Goal: Task Accomplishment & Management: Complete application form

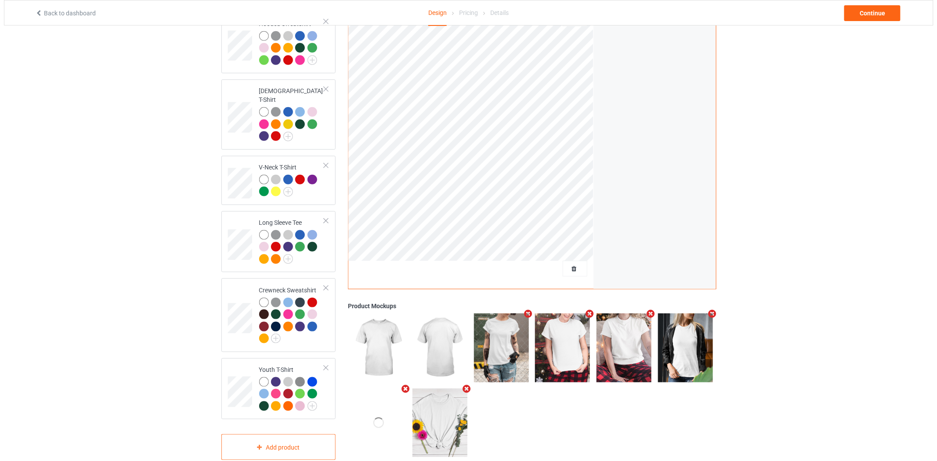
scroll to position [235, 0]
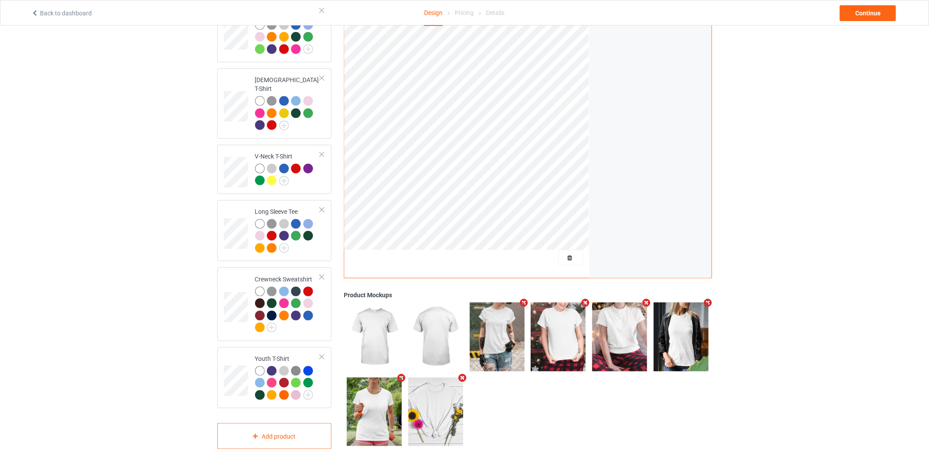
click at [708, 299] on icon "Remove mockup" at bounding box center [708, 303] width 11 height 9
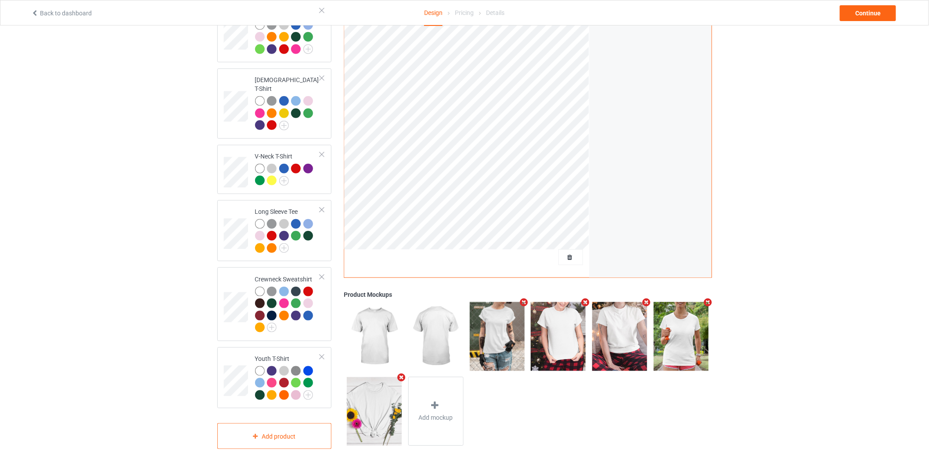
click at [711, 298] on icon "Remove mockup" at bounding box center [708, 302] width 11 height 9
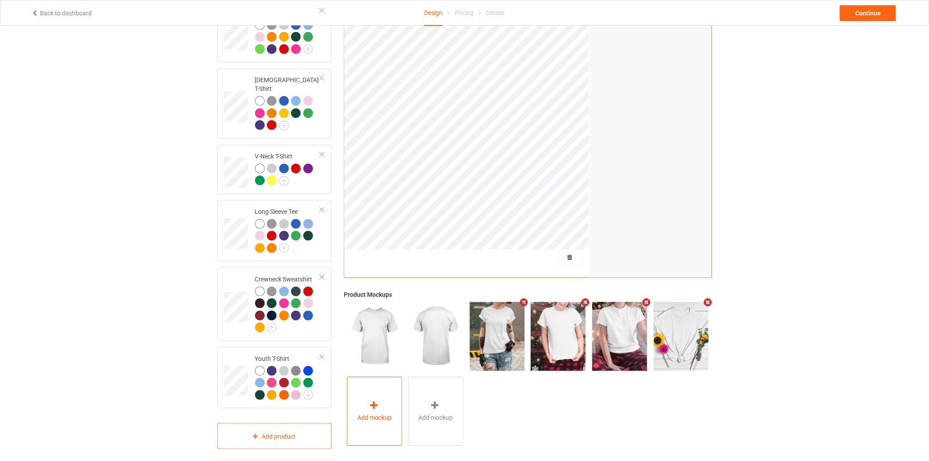
click at [386, 391] on div "Add mockup" at bounding box center [374, 411] width 55 height 69
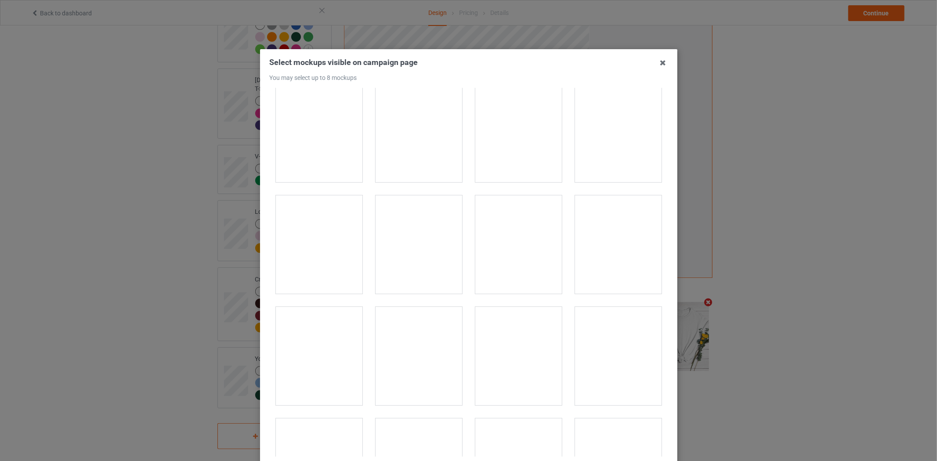
scroll to position [2440, 0]
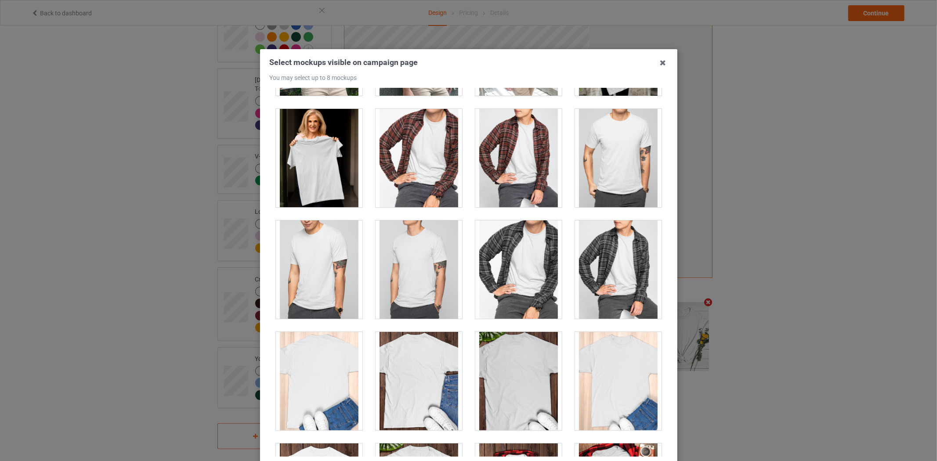
click at [333, 192] on div at bounding box center [319, 158] width 87 height 98
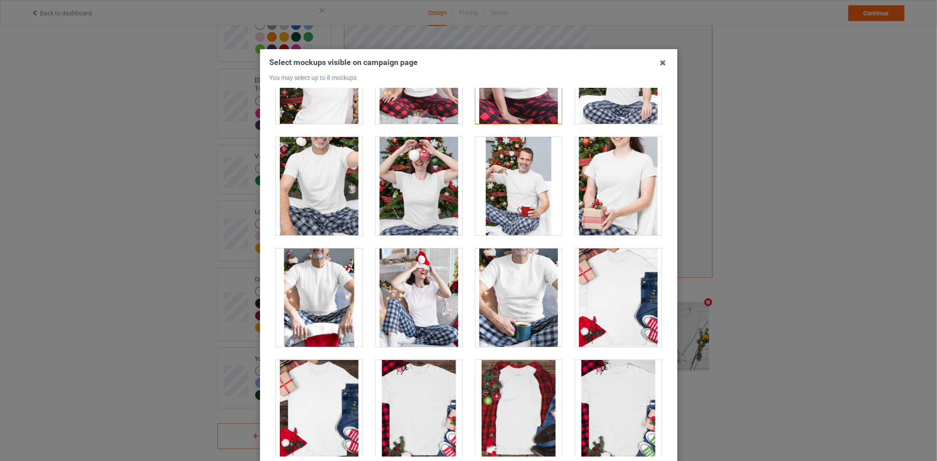
scroll to position [9223, 0]
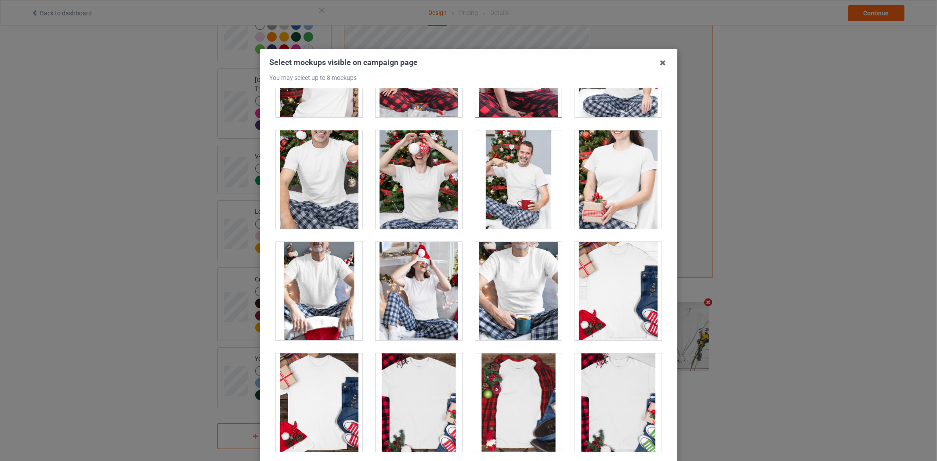
click at [420, 201] on div at bounding box center [419, 179] width 87 height 98
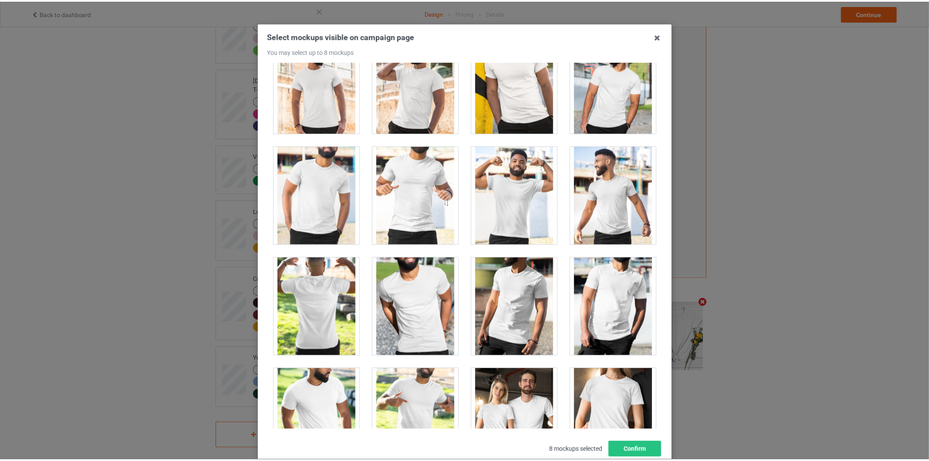
scroll to position [85, 0]
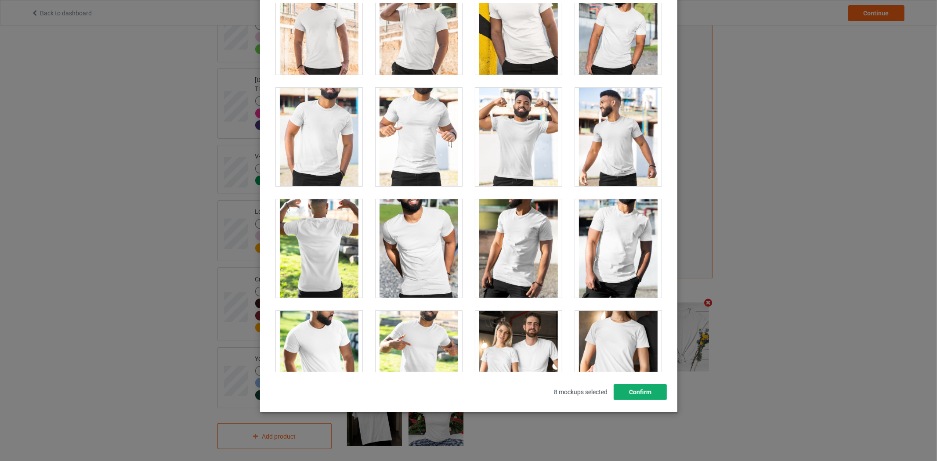
click at [641, 397] on button "Confirm" at bounding box center [639, 392] width 53 height 16
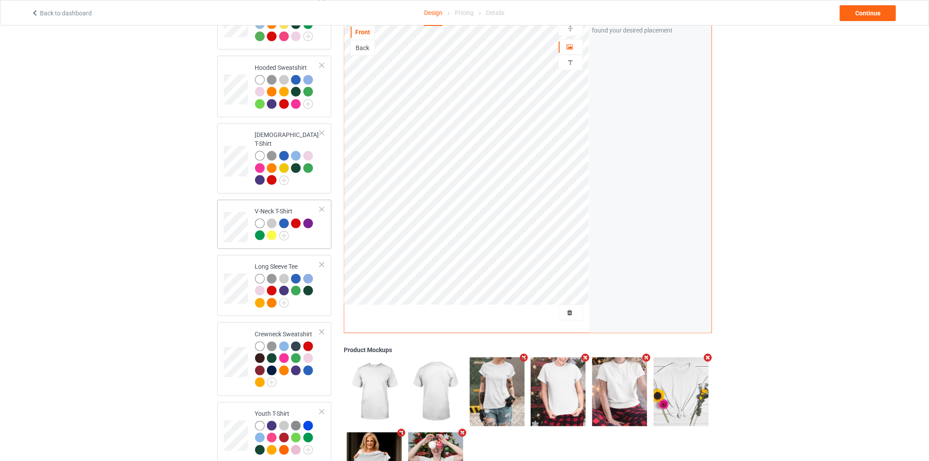
scroll to position [138, 0]
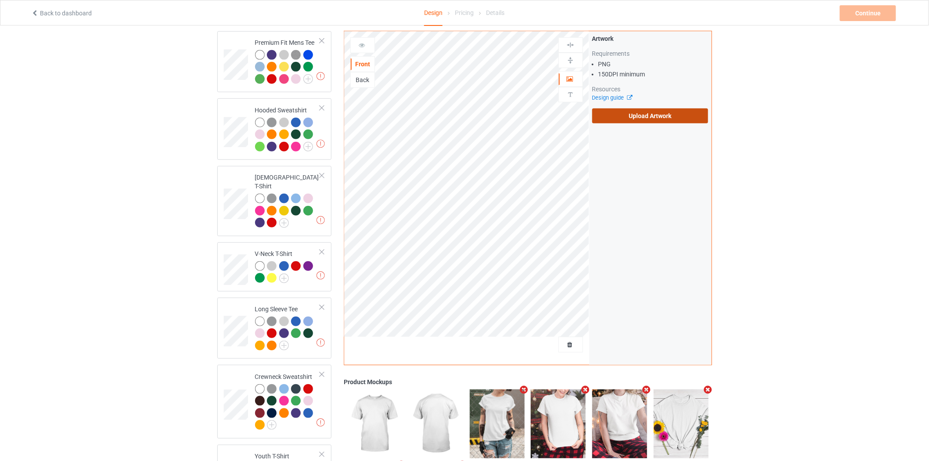
click at [609, 116] on label "Upload Artwork" at bounding box center [650, 115] width 116 height 15
click at [0, 0] on input "Upload Artwork" at bounding box center [0, 0] width 0 height 0
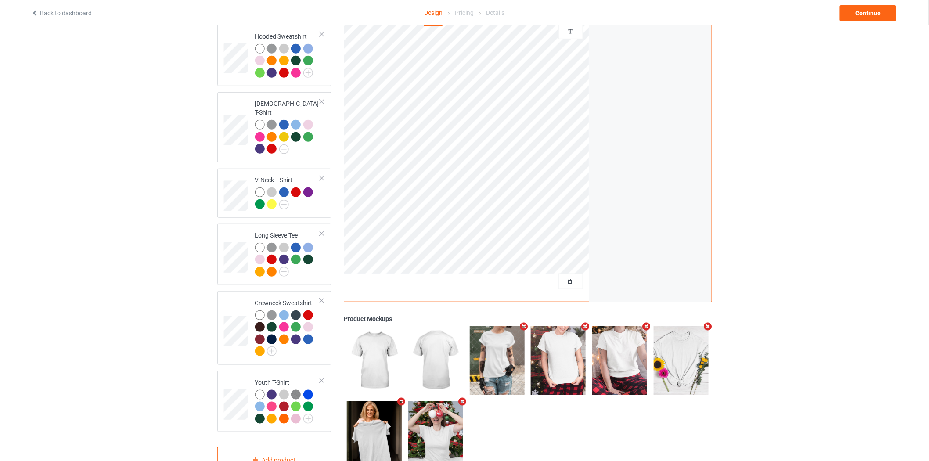
scroll to position [235, 0]
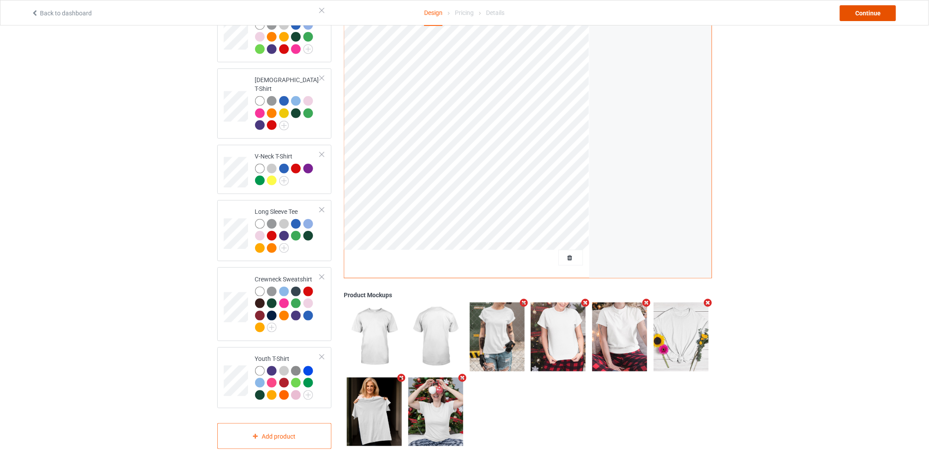
click at [856, 8] on div "Continue" at bounding box center [868, 13] width 56 height 16
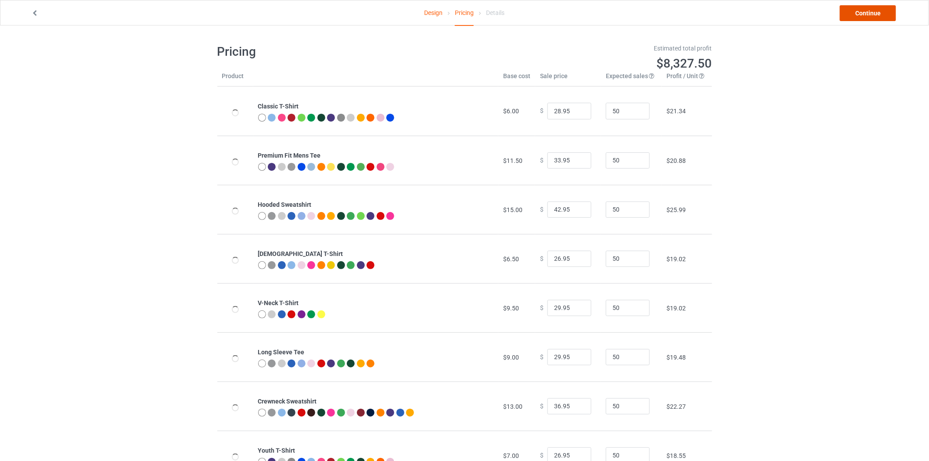
click at [856, 8] on link "Continue" at bounding box center [868, 13] width 56 height 16
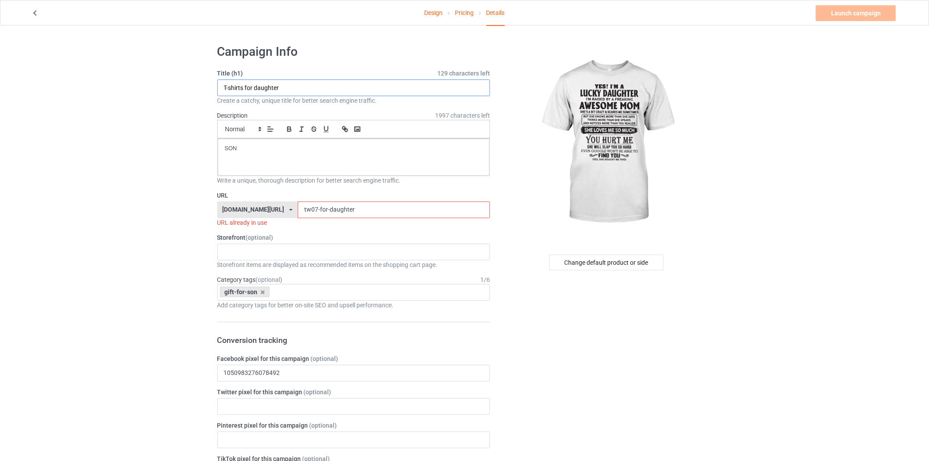
drag, startPoint x: 289, startPoint y: 88, endPoint x: 221, endPoint y: 85, distance: 67.7
click at [221, 85] on input "T-shirts for daughter" at bounding box center [353, 87] width 273 height 17
type input "t"
type input "Lucky daughter - TW00"
click at [330, 211] on input "tw07-for-daughter" at bounding box center [394, 210] width 192 height 17
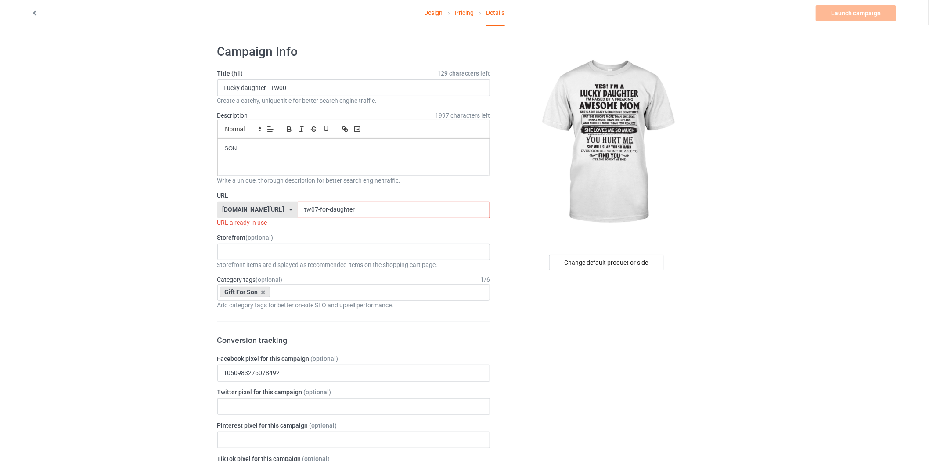
click at [330, 211] on input "tw07-for-daughter" at bounding box center [394, 210] width 192 height 17
click at [337, 212] on input "tw07-for-daughter" at bounding box center [394, 210] width 192 height 17
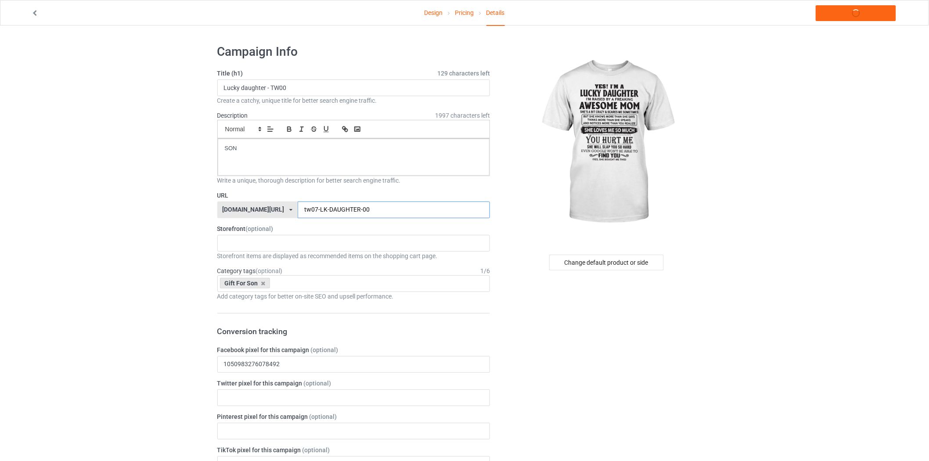
click at [331, 210] on input "tw07-LK-DAUGHTER-00" at bounding box center [394, 210] width 192 height 17
type input "tw07-LK-DAUGHTER-00"
click at [272, 91] on input "Lucky daughter - TW00" at bounding box center [353, 87] width 273 height 17
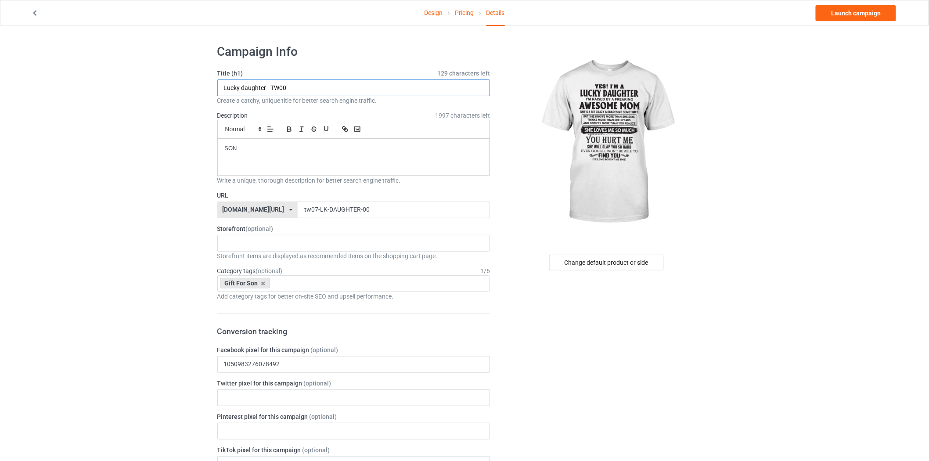
click at [272, 91] on input "Lucky daughter - TW00" at bounding box center [353, 87] width 273 height 17
click at [234, 156] on div "SON" at bounding box center [354, 157] width 272 height 37
click at [228, 152] on div at bounding box center [228, 152] width 0 height 0
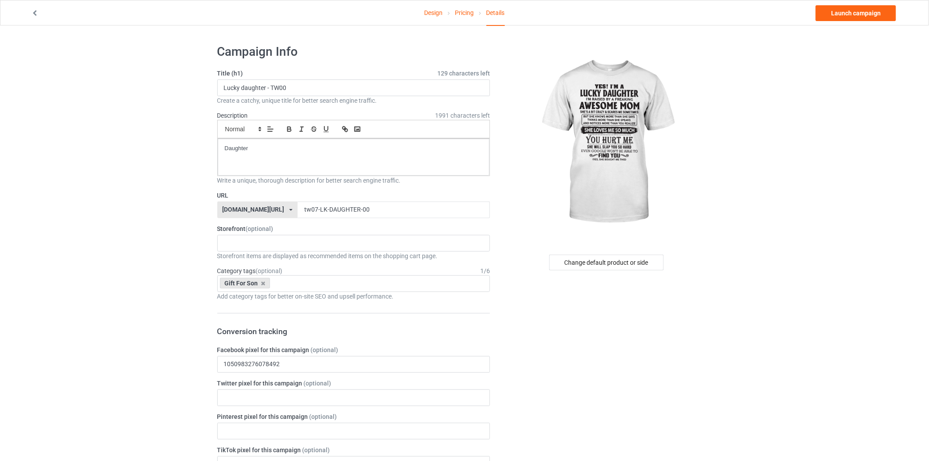
click at [864, 17] on link "Launch campaign" at bounding box center [856, 13] width 80 height 16
